Goal: Information Seeking & Learning: Find specific page/section

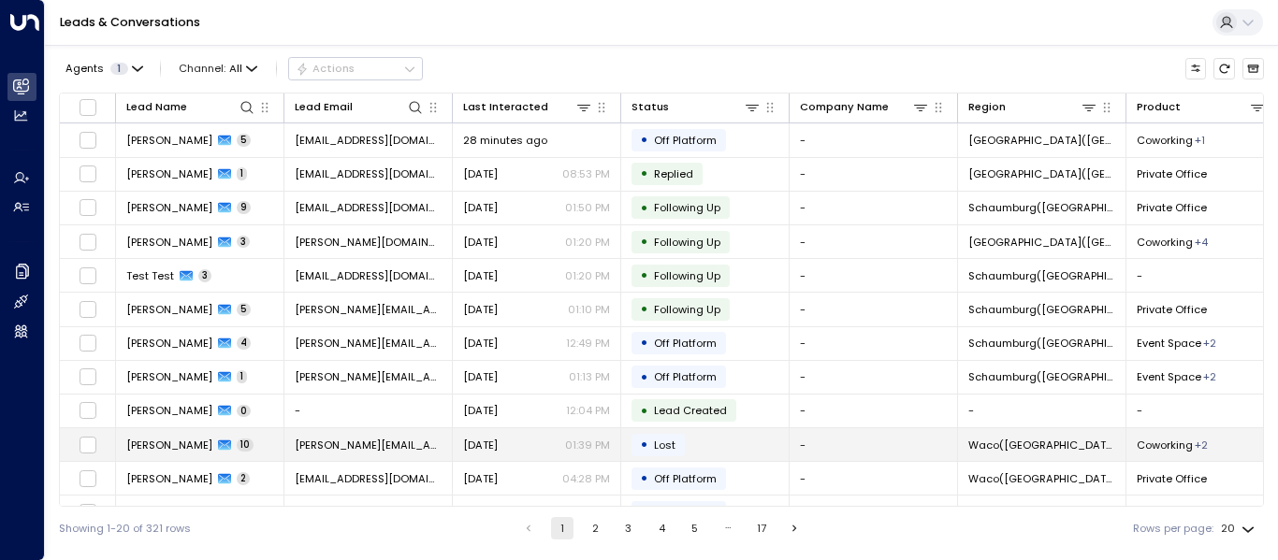
click at [169, 446] on span "[PERSON_NAME]" at bounding box center [169, 445] width 86 height 15
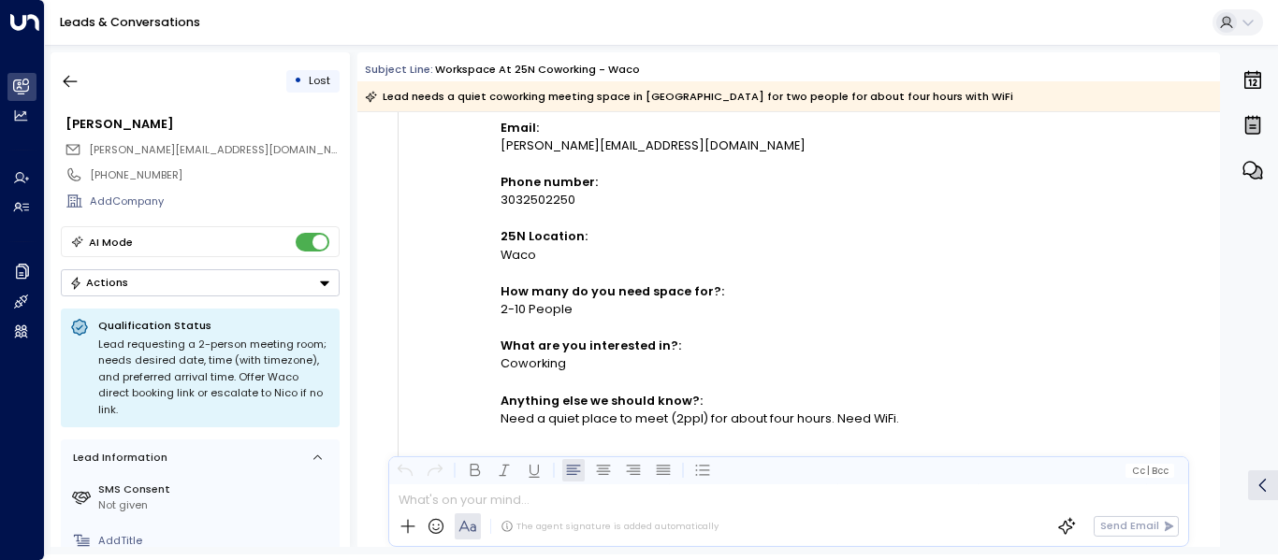
scroll to position [561, 0]
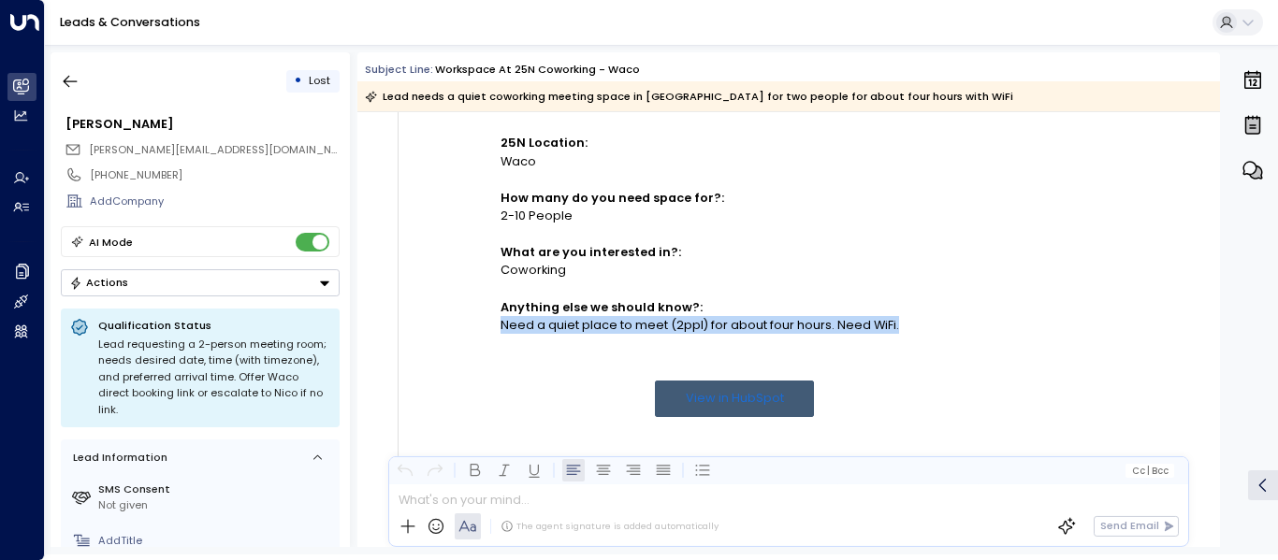
drag, startPoint x: 498, startPoint y: 325, endPoint x: 905, endPoint y: 324, distance: 406.8
click at [905, 324] on div "Need a quiet place to meet (2ppl) for about four hours. Need WiFi." at bounding box center [734, 325] width 468 height 18
click at [806, 319] on div "Need a quiet place to meet (2ppl) for about four hours. Need WiFi." at bounding box center [734, 325] width 468 height 18
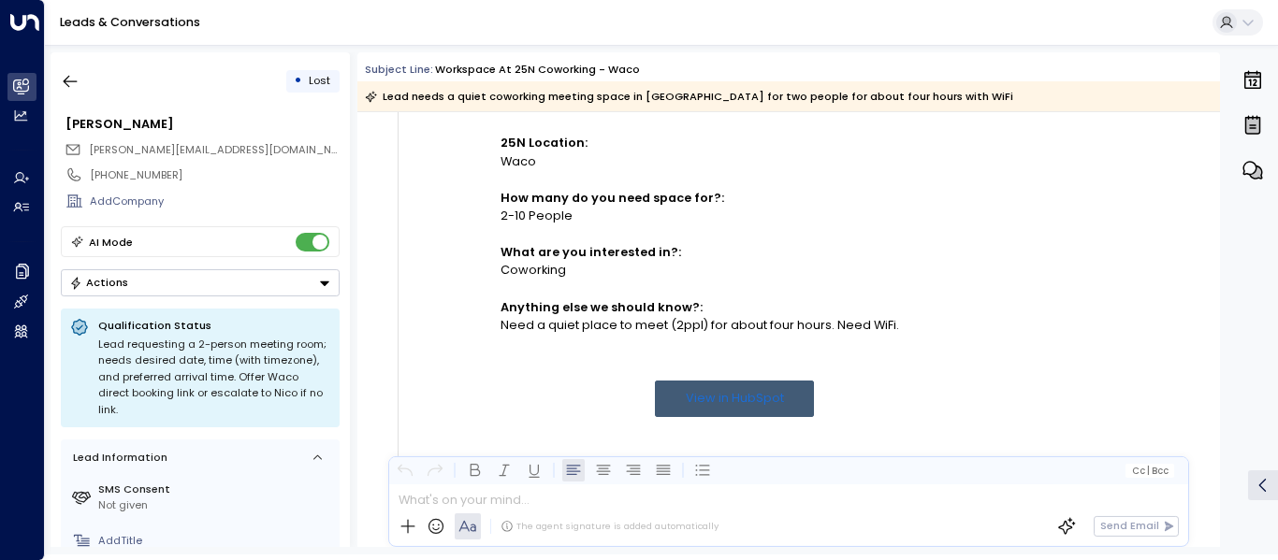
click at [594, 327] on div "Need a quiet place to meet (2ppl) for about four hours. Need WiFi." at bounding box center [734, 325] width 468 height 18
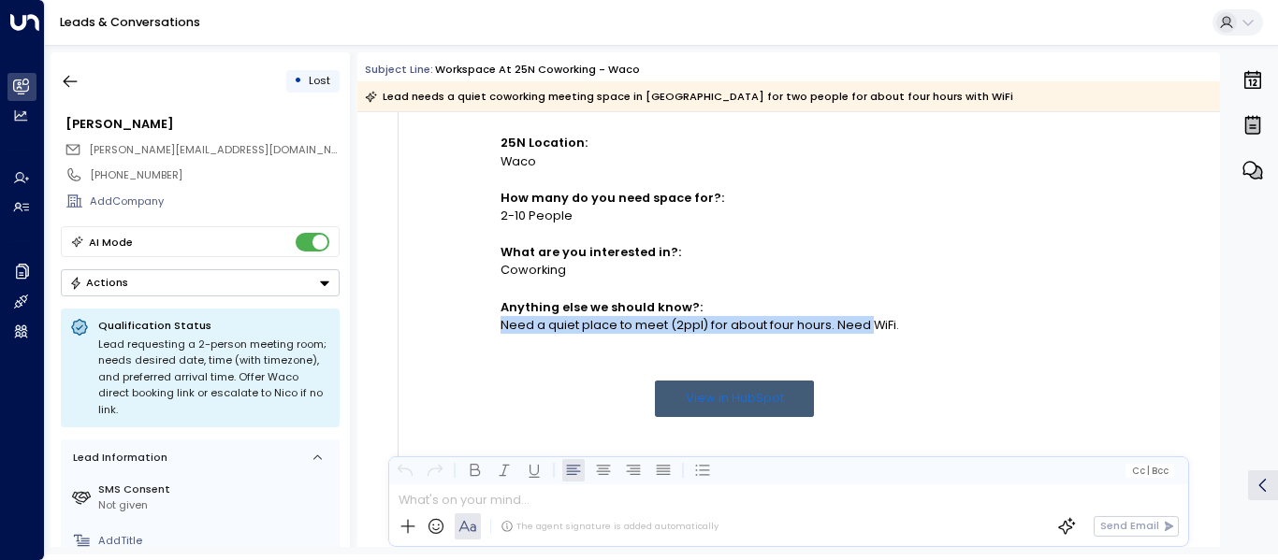
drag, startPoint x: 500, startPoint y: 327, endPoint x: 864, endPoint y: 332, distance: 363.8
click at [864, 332] on div "Need a quiet place to meet (2ppl) for about four hours. Need WiFi." at bounding box center [734, 325] width 468 height 18
click at [805, 329] on div "Need a quiet place to meet (2ppl) for about four hours. Need WiFi." at bounding box center [734, 325] width 468 height 18
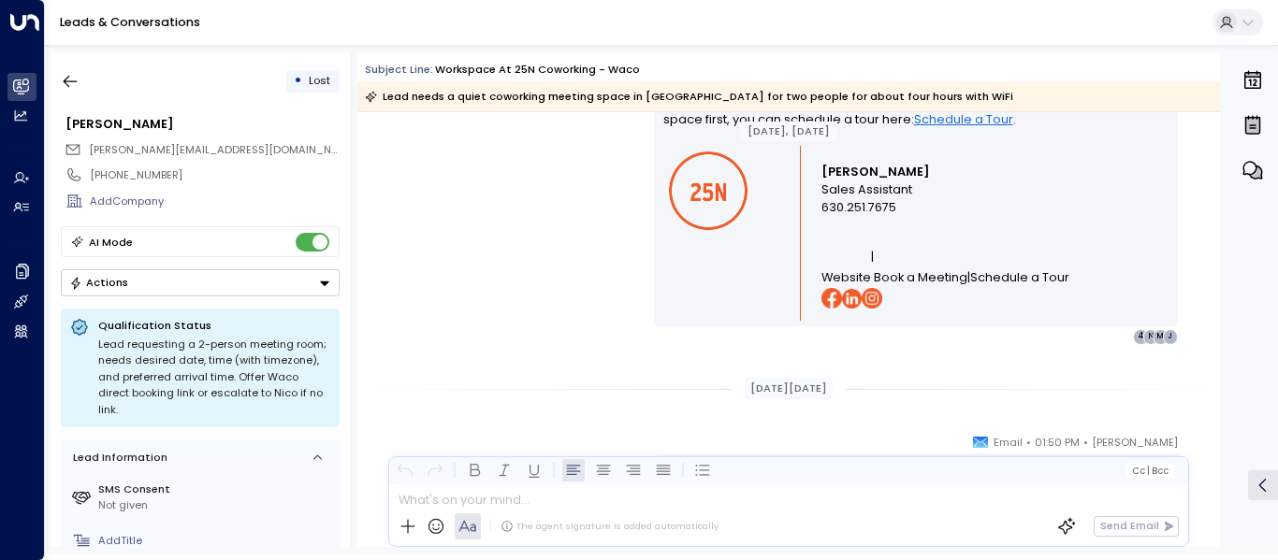
scroll to position [2058, 0]
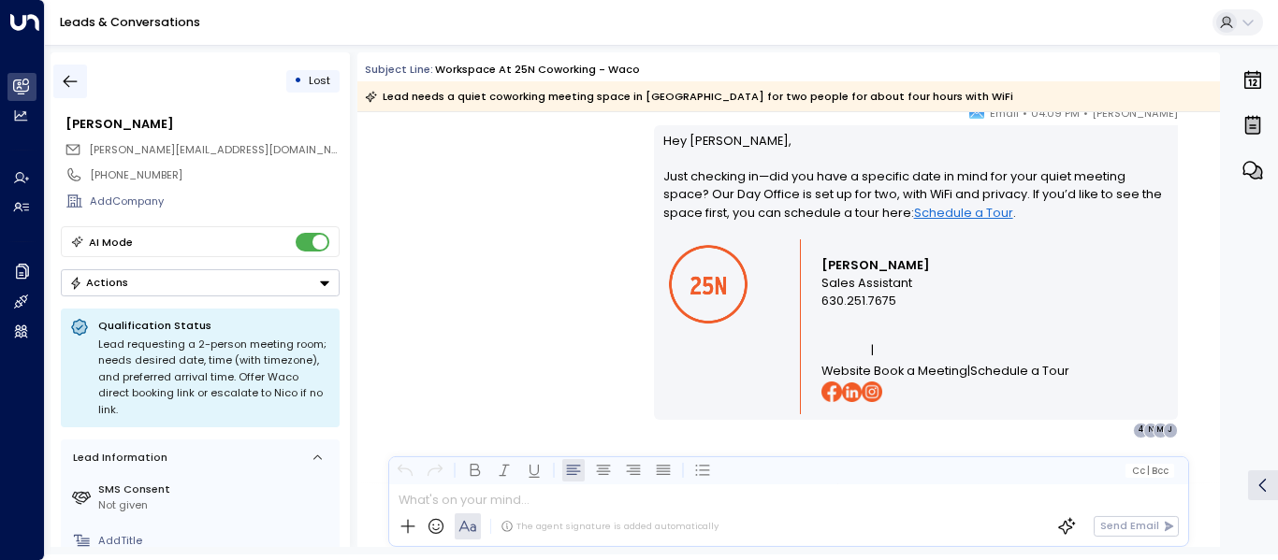
click at [67, 82] on icon "button" at bounding box center [70, 81] width 19 height 19
